Goal: Navigation & Orientation: Find specific page/section

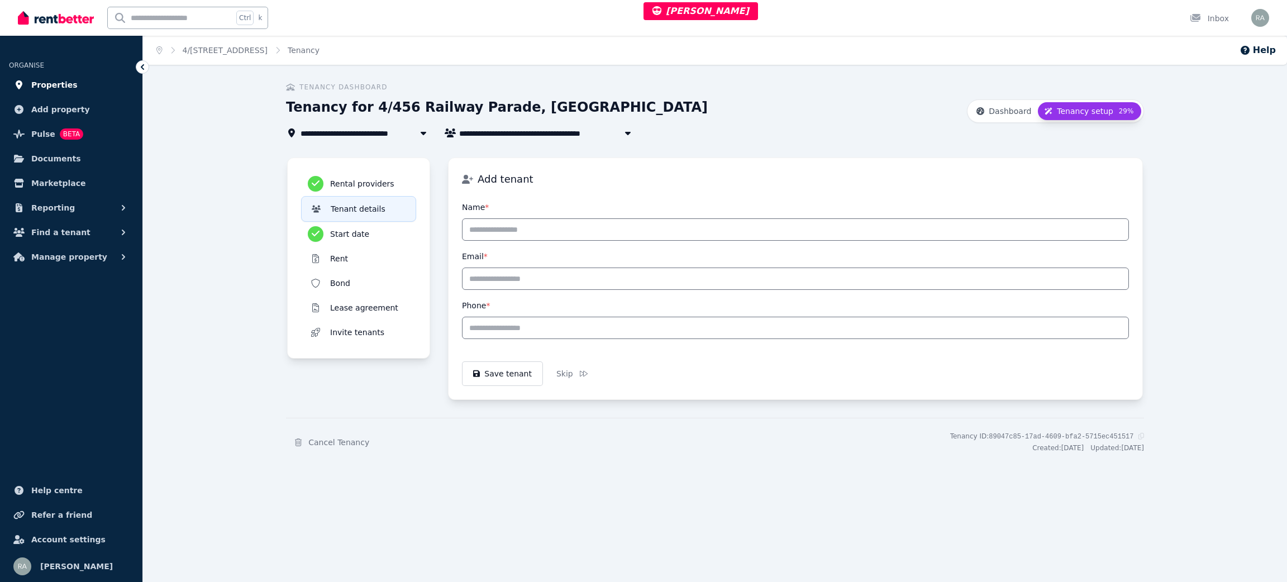
click at [74, 77] on link "Properties" at bounding box center [71, 85] width 125 height 22
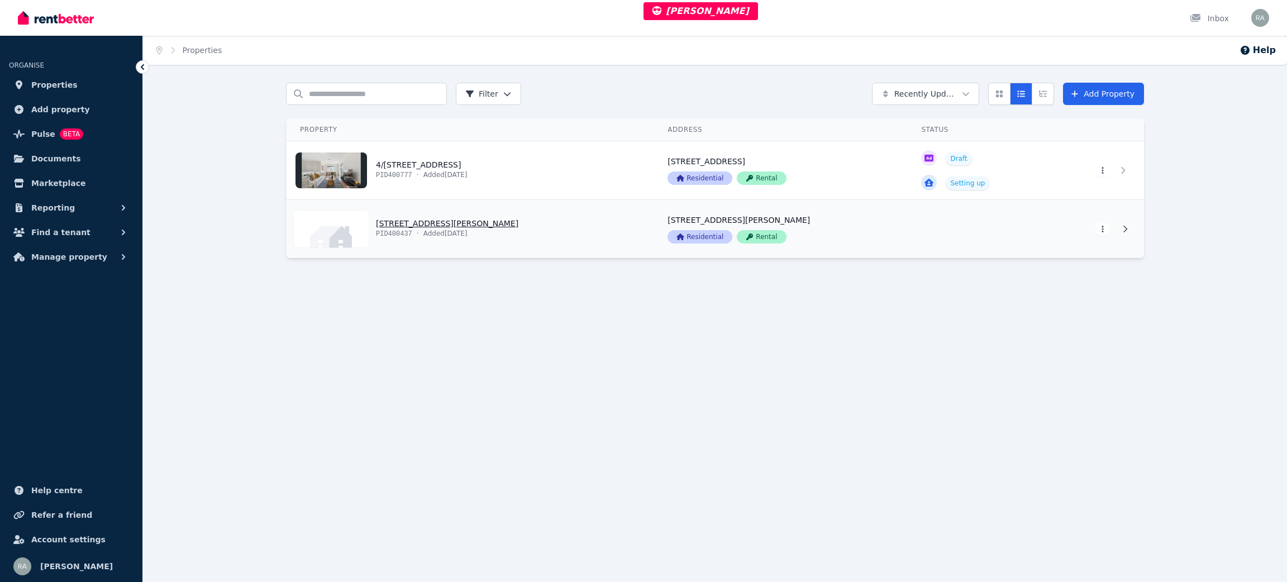
click at [568, 201] on link "View property details" at bounding box center [471, 229] width 368 height 58
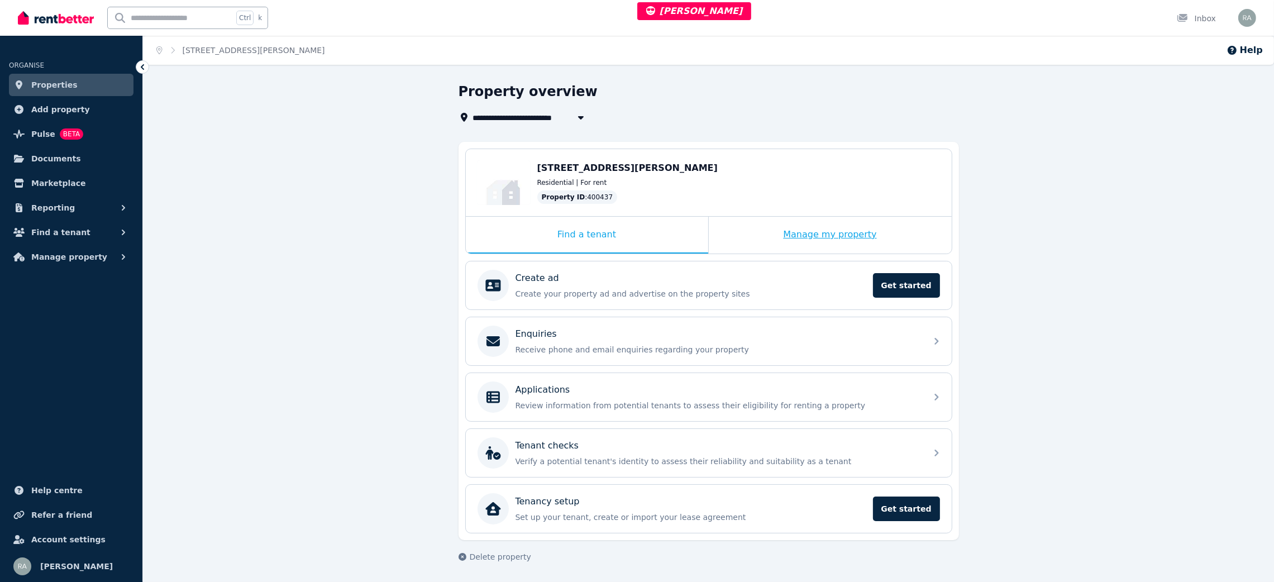
click at [736, 233] on div "Find a tenant Manage my property" at bounding box center [709, 235] width 486 height 37
click at [736, 233] on div "Manage my property" at bounding box center [830, 235] width 243 height 37
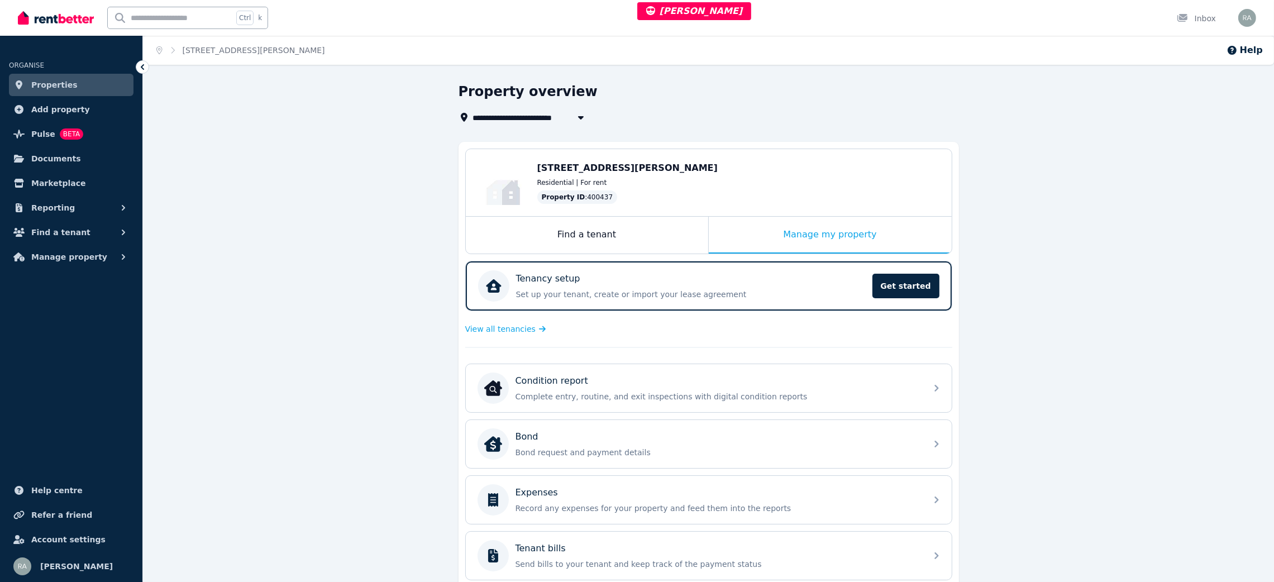
click at [502, 116] on span "[STREET_ADDRESS][PERSON_NAME]" at bounding box center [552, 117] width 158 height 13
click at [518, 137] on span "4/[STREET_ADDRESS]" at bounding box center [536, 138] width 113 height 11
type input "**********"
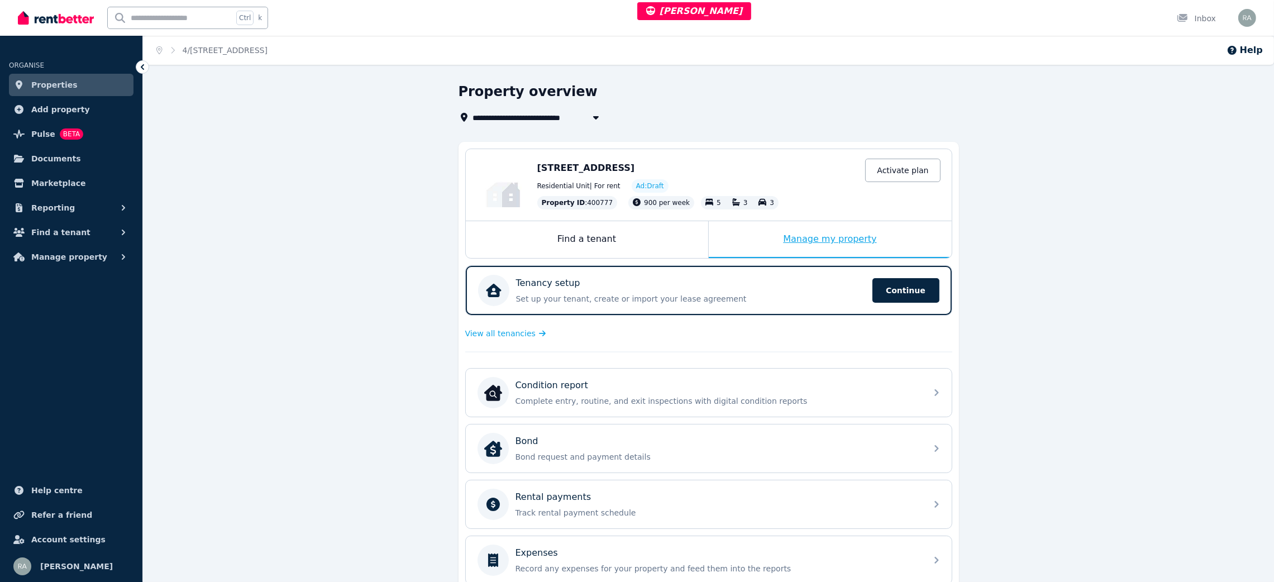
click at [738, 250] on div "Manage my property" at bounding box center [830, 239] width 243 height 37
click at [738, 240] on div "Manage my property" at bounding box center [830, 239] width 243 height 37
click at [484, 330] on span "View all tenancies" at bounding box center [500, 333] width 70 height 11
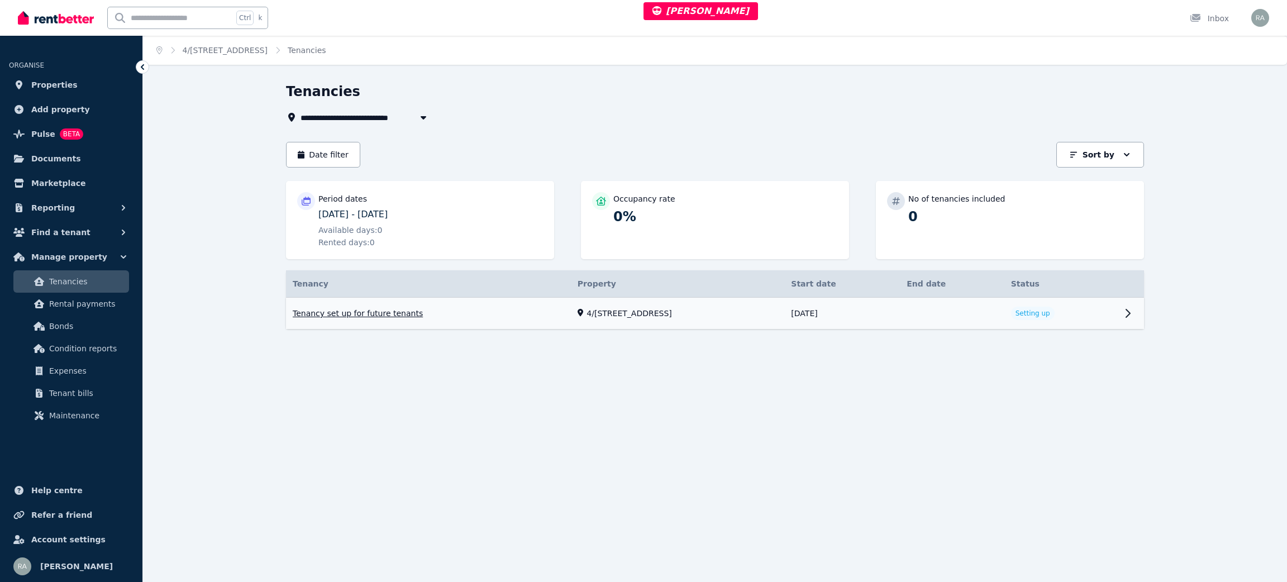
click at [1091, 314] on link "View property details" at bounding box center [1060, 313] width 113 height 31
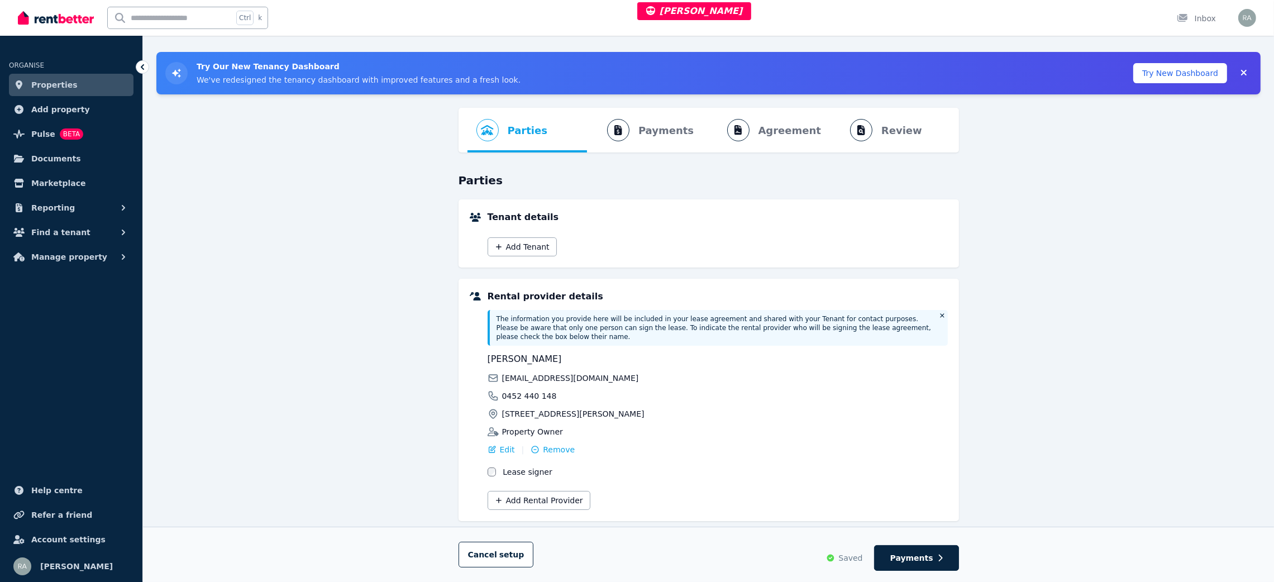
scroll to position [47, 0]
